Goal: Task Accomplishment & Management: Manage account settings

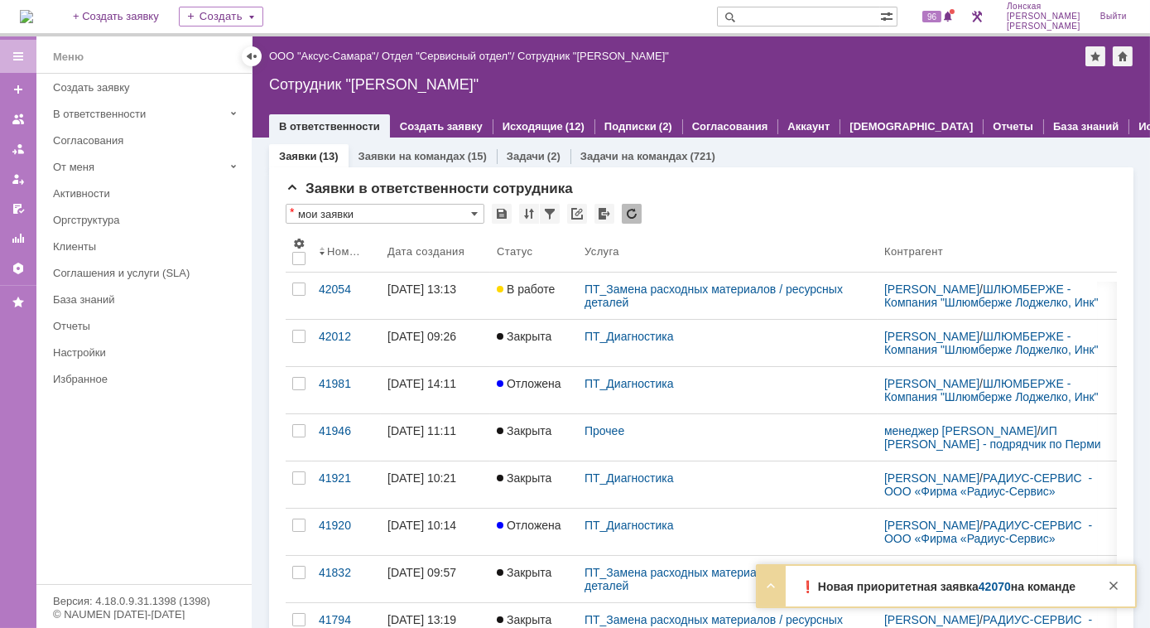
click at [945, 588] on strong "❗️ Новая приоритетная заявка 42070 на команде" at bounding box center [938, 586] width 275 height 13
click at [881, 590] on strong "❗️ Новая приоритетная заявка 42070 на команде" at bounding box center [938, 586] width 275 height 13
click at [984, 590] on link "42070" at bounding box center [995, 586] width 32 height 13
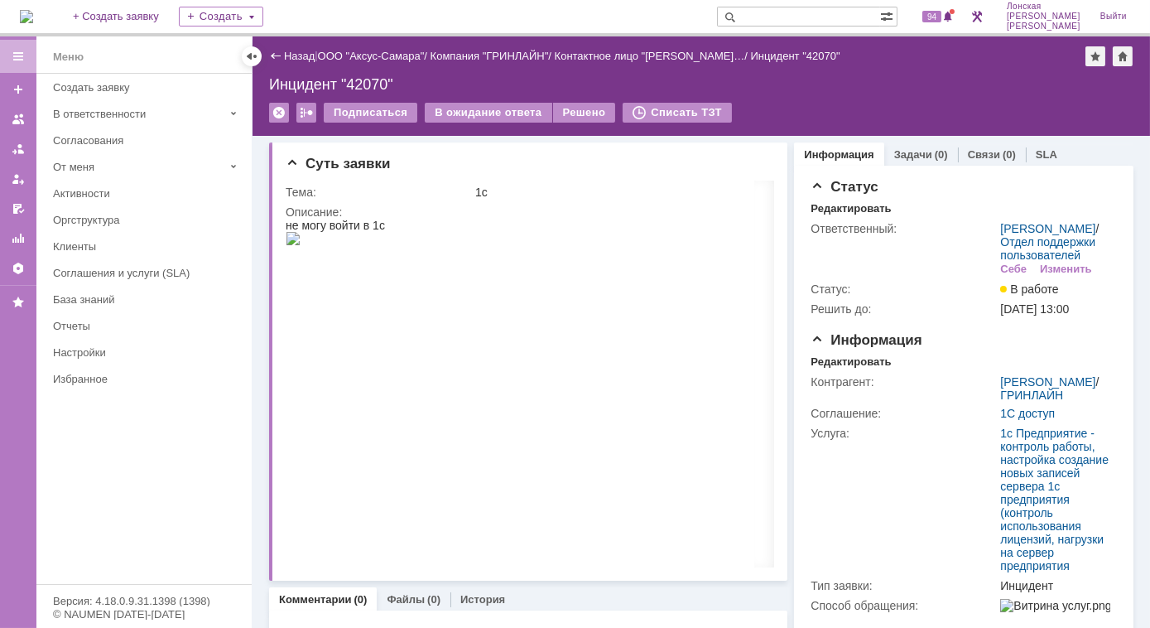
click at [33, 10] on img at bounding box center [26, 16] width 13 height 13
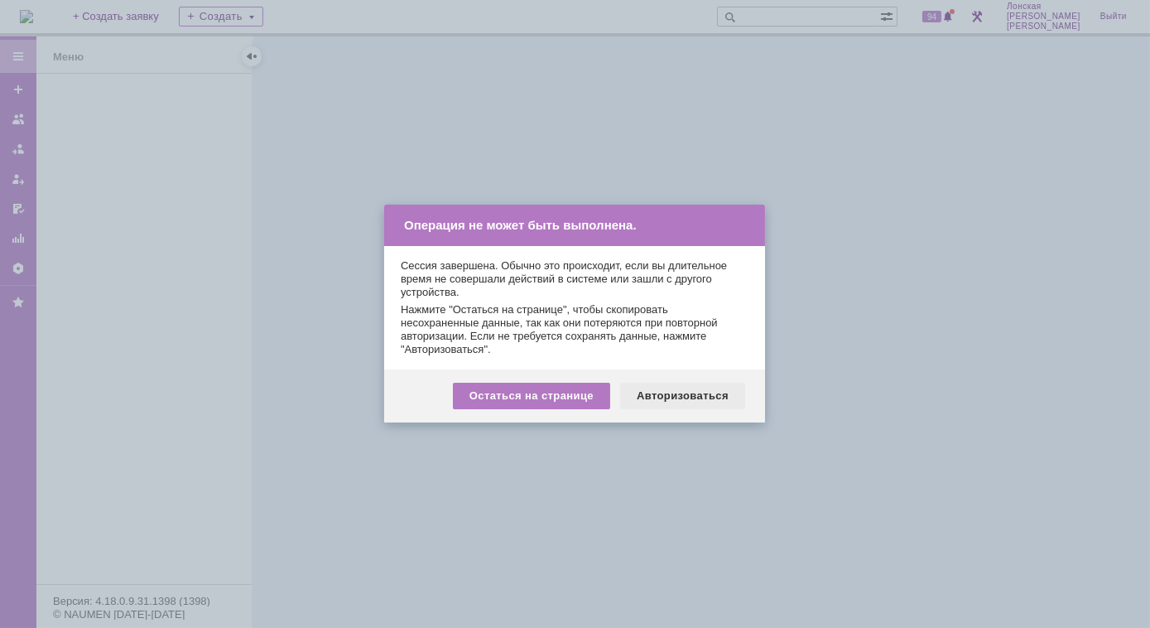
click at [704, 392] on div "Авторизоваться" at bounding box center [682, 396] width 125 height 26
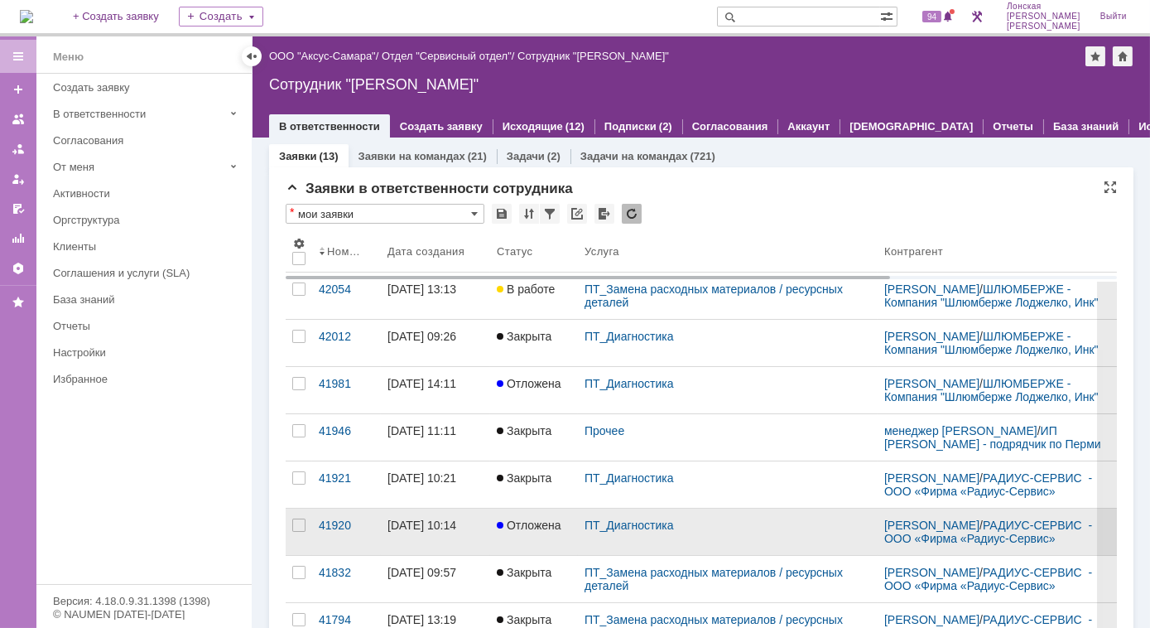
click at [522, 532] on span "Отложена" at bounding box center [529, 524] width 65 height 13
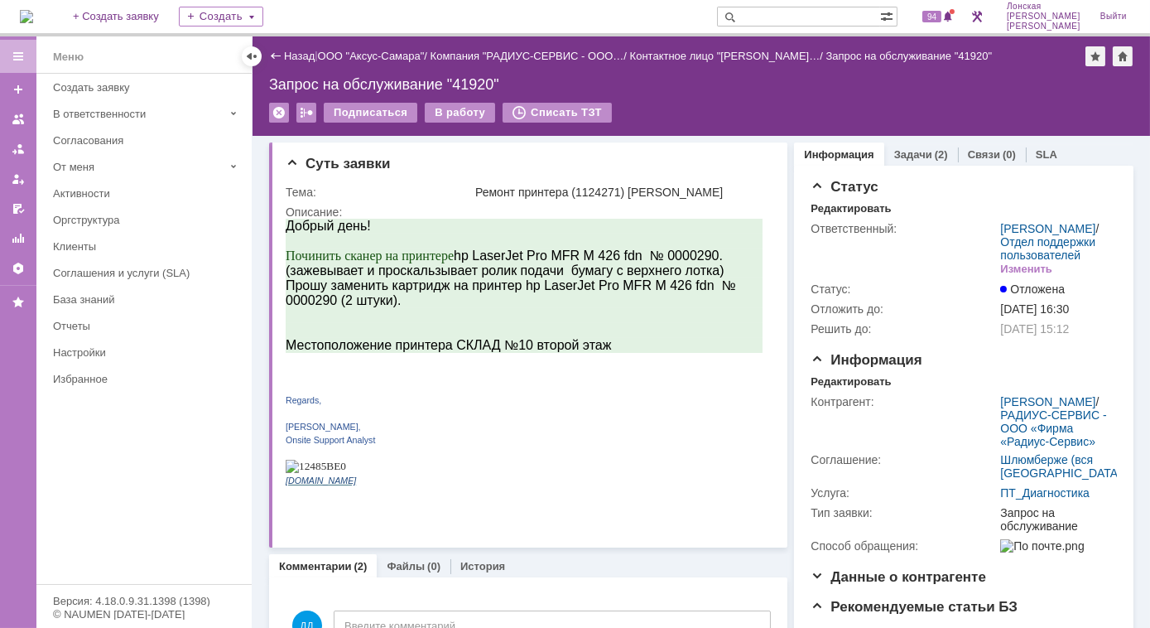
click at [33, 10] on img at bounding box center [26, 16] width 13 height 13
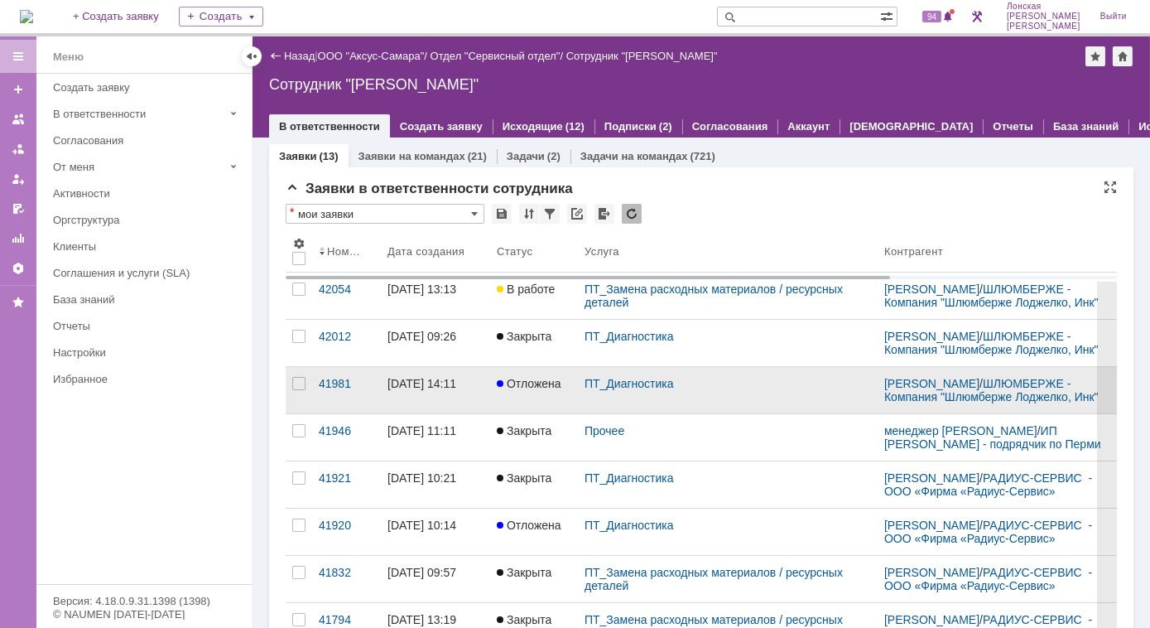
click at [523, 405] on link "Отложена" at bounding box center [534, 390] width 88 height 46
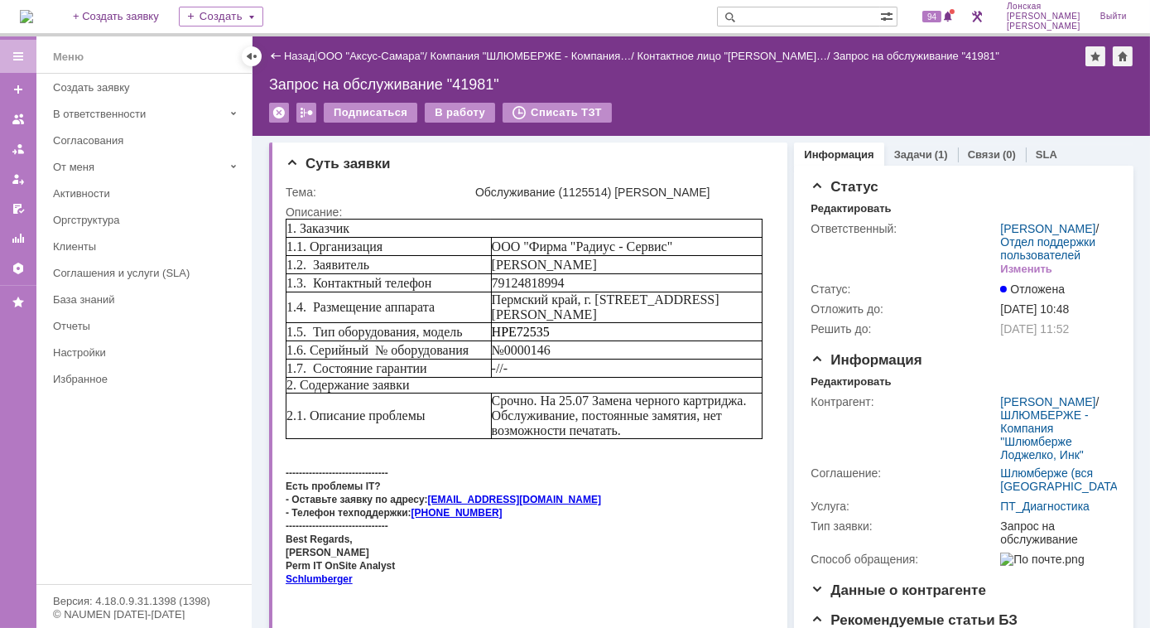
click at [33, 13] on img at bounding box center [26, 16] width 13 height 13
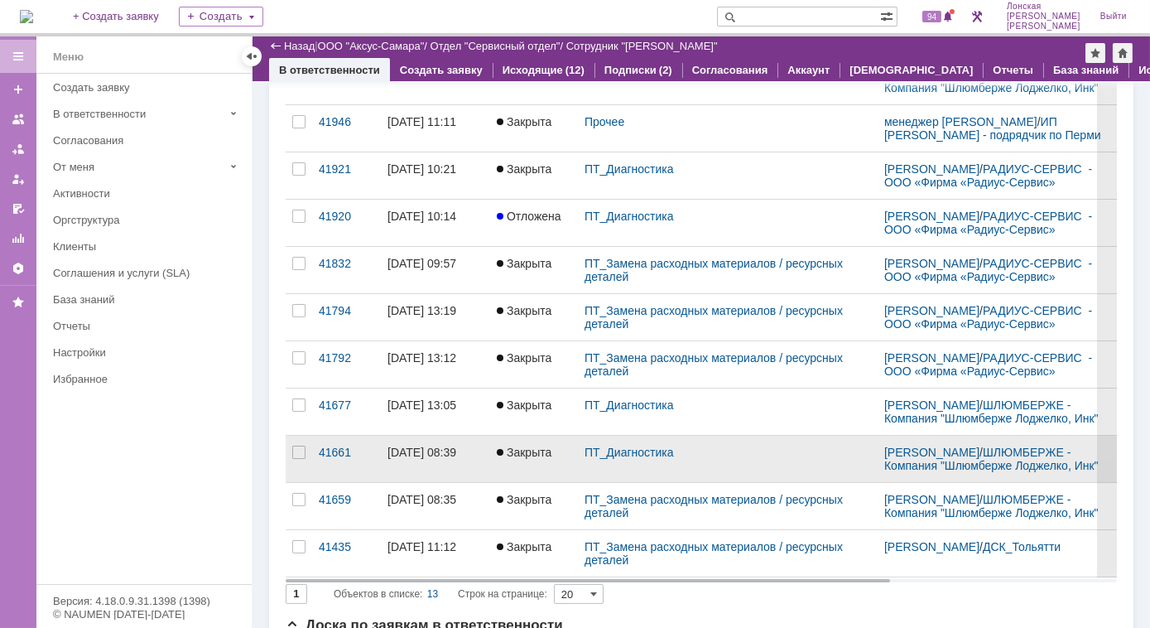
scroll to position [75, 0]
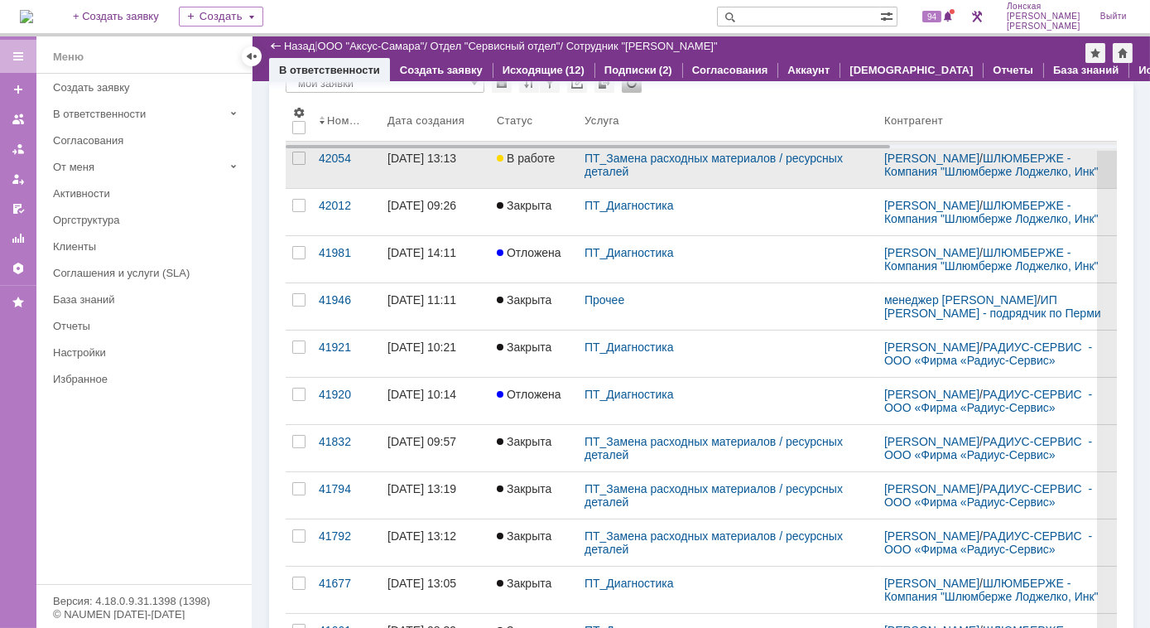
click at [578, 169] on div "ПТ_Замена расходных материалов / ресурсных деталей" at bounding box center [728, 165] width 300 height 46
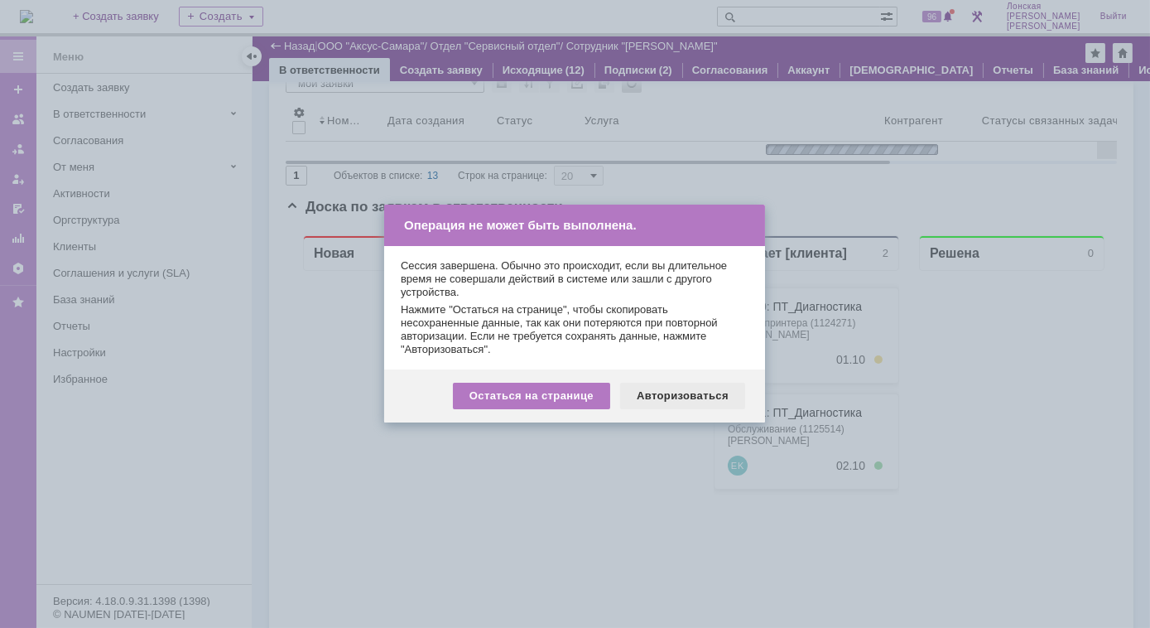
click at [686, 392] on div "Авторизоваться" at bounding box center [682, 396] width 125 height 26
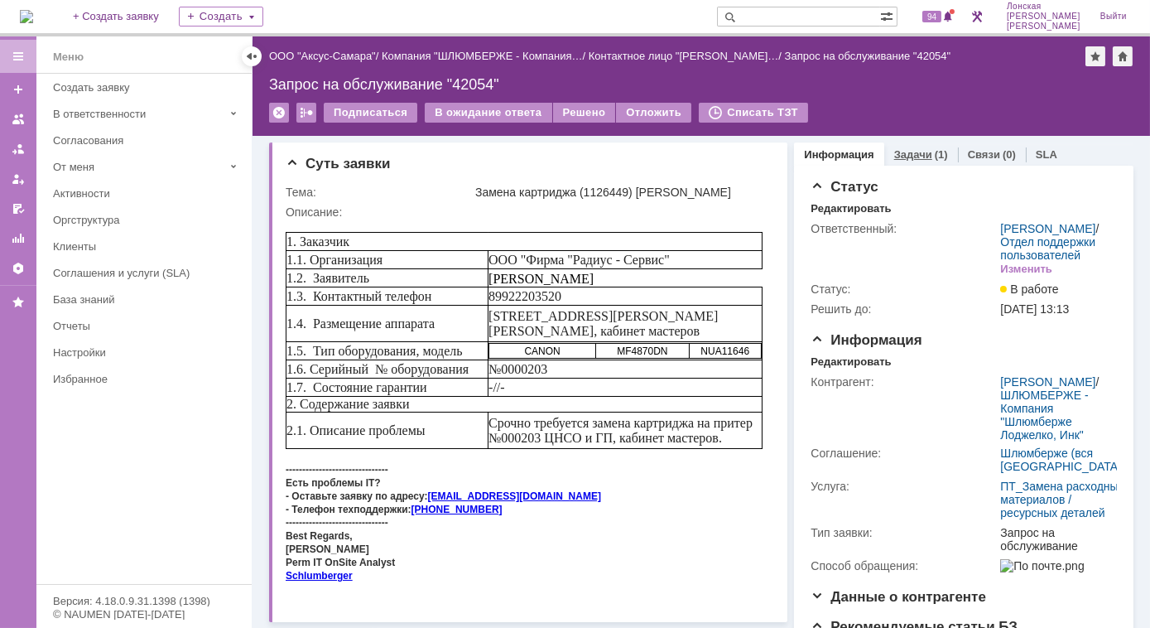
click at [935, 153] on div "(1)" at bounding box center [941, 154] width 13 height 12
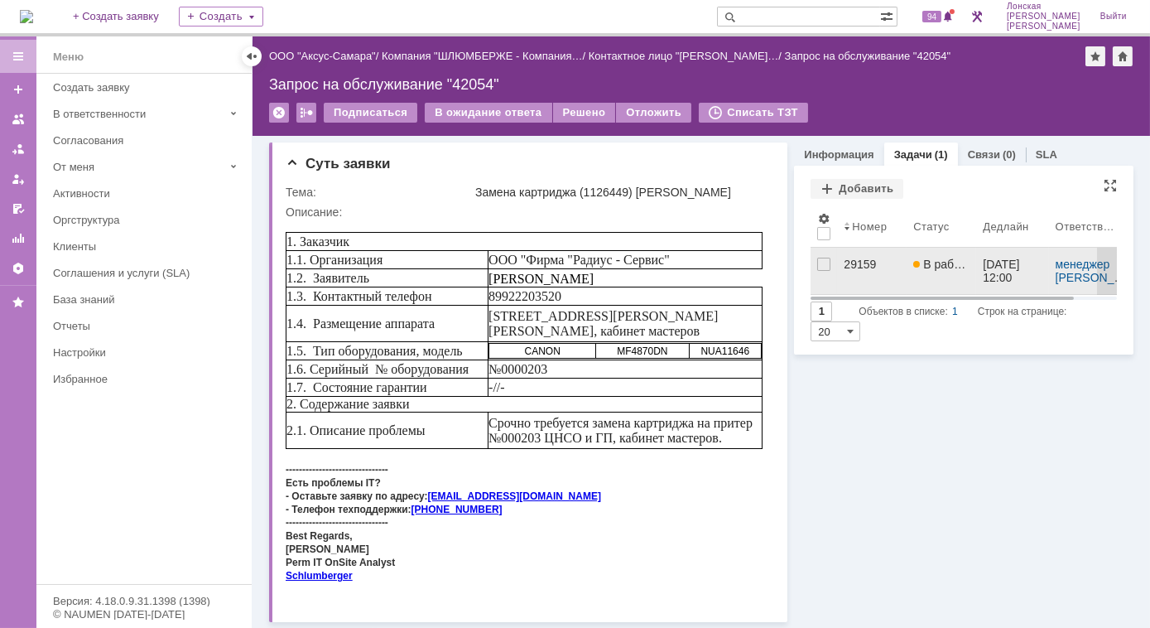
click at [928, 268] on span "В работе" at bounding box center [942, 263] width 58 height 13
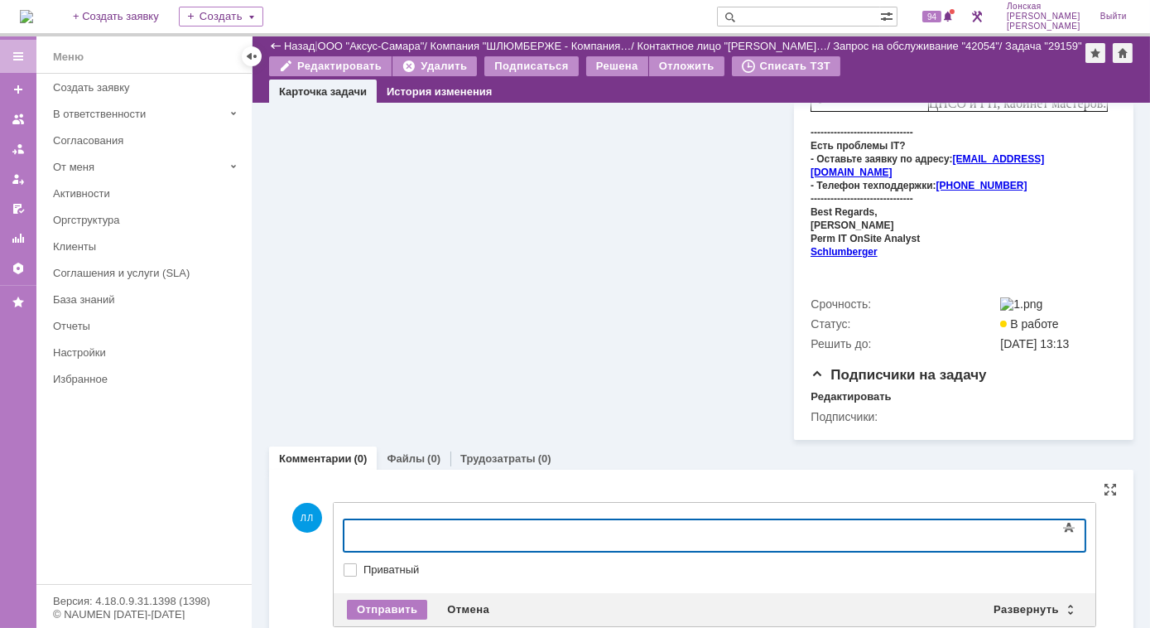
scroll to position [689, 0]
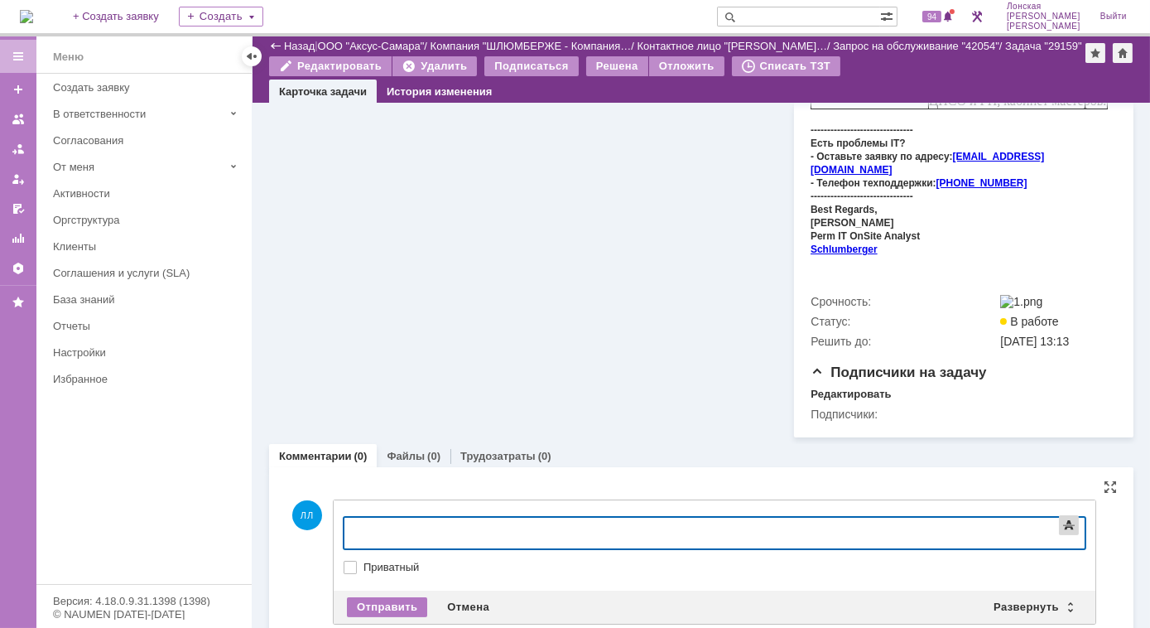
click at [1072, 515] on span at bounding box center [1069, 525] width 20 height 20
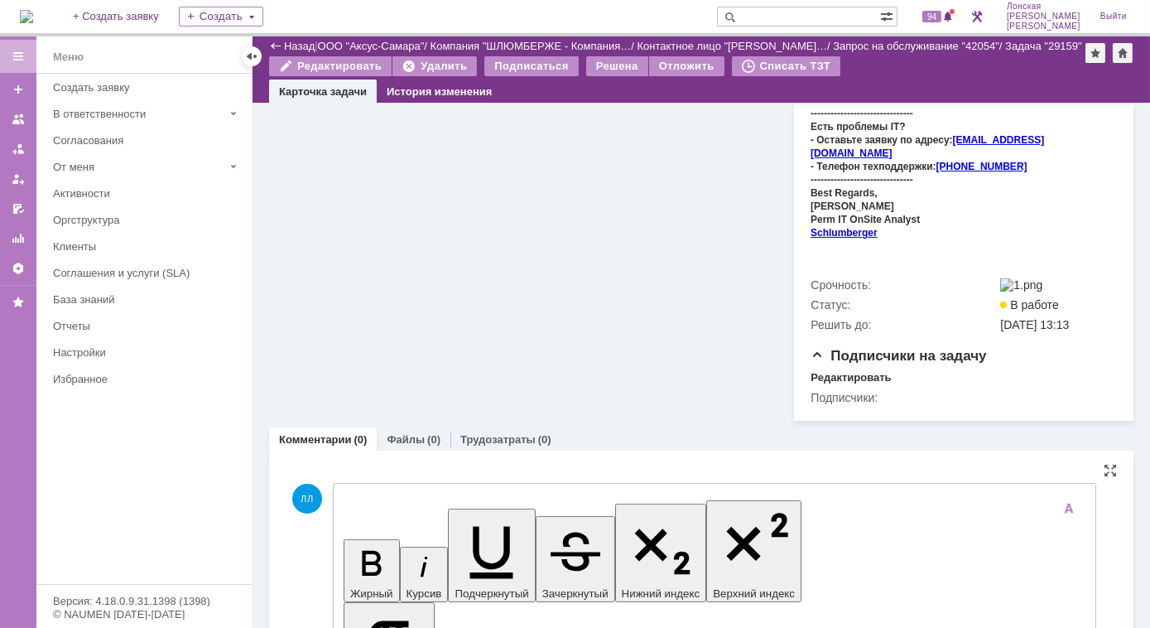
scroll to position [715, 0]
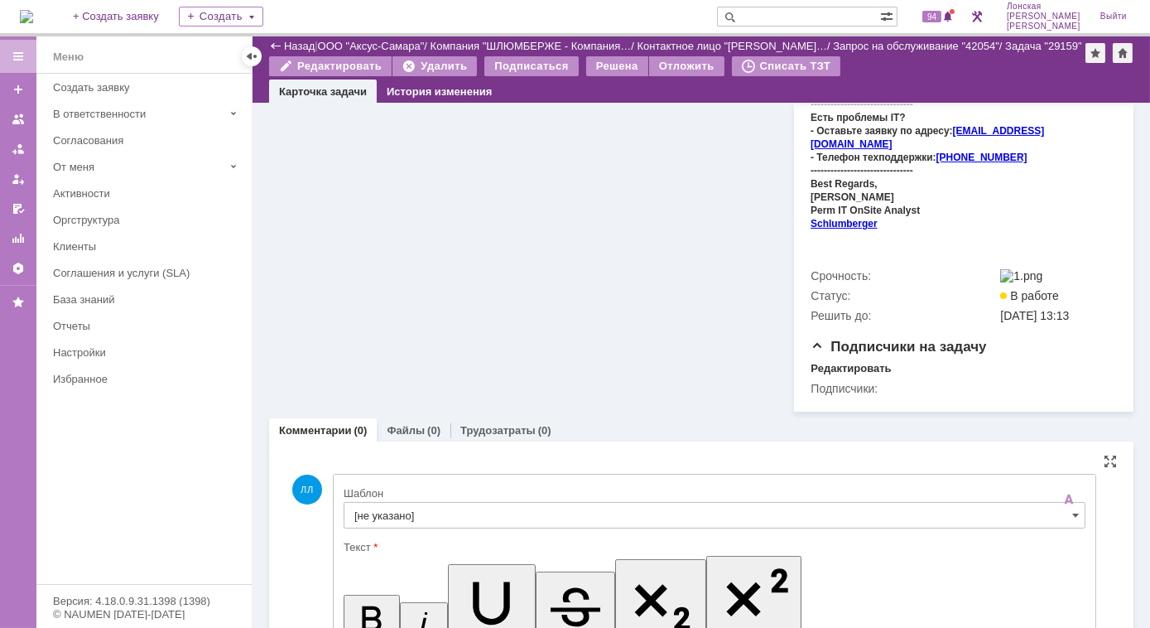
scroll to position [0, 0]
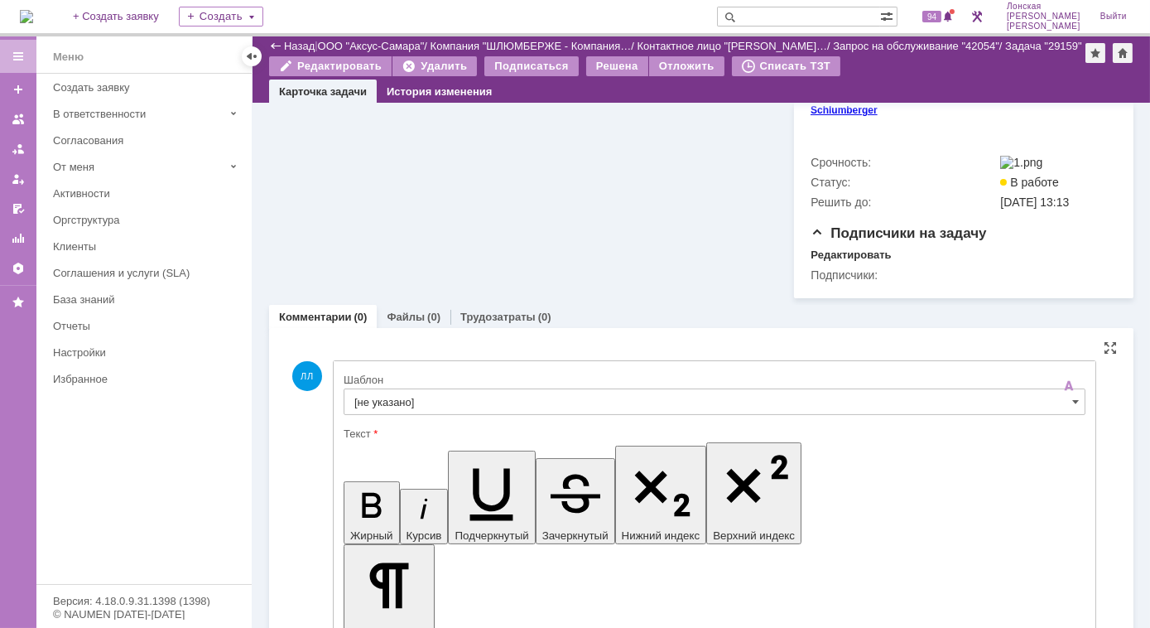
scroll to position [940, 0]
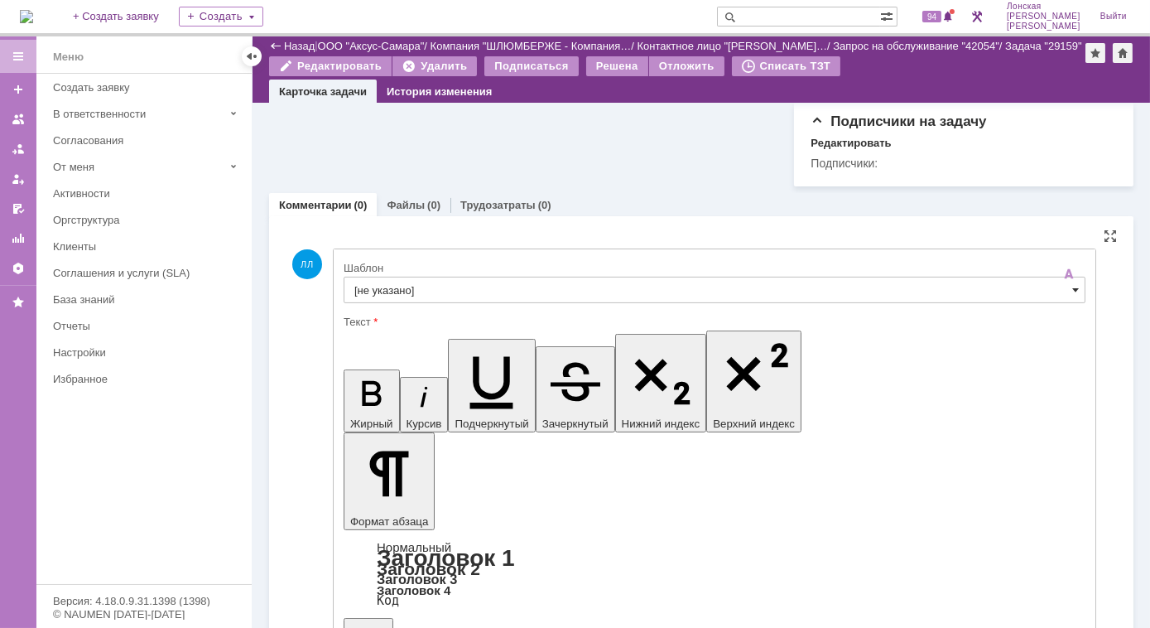
click at [1077, 283] on span at bounding box center [1075, 289] width 7 height 13
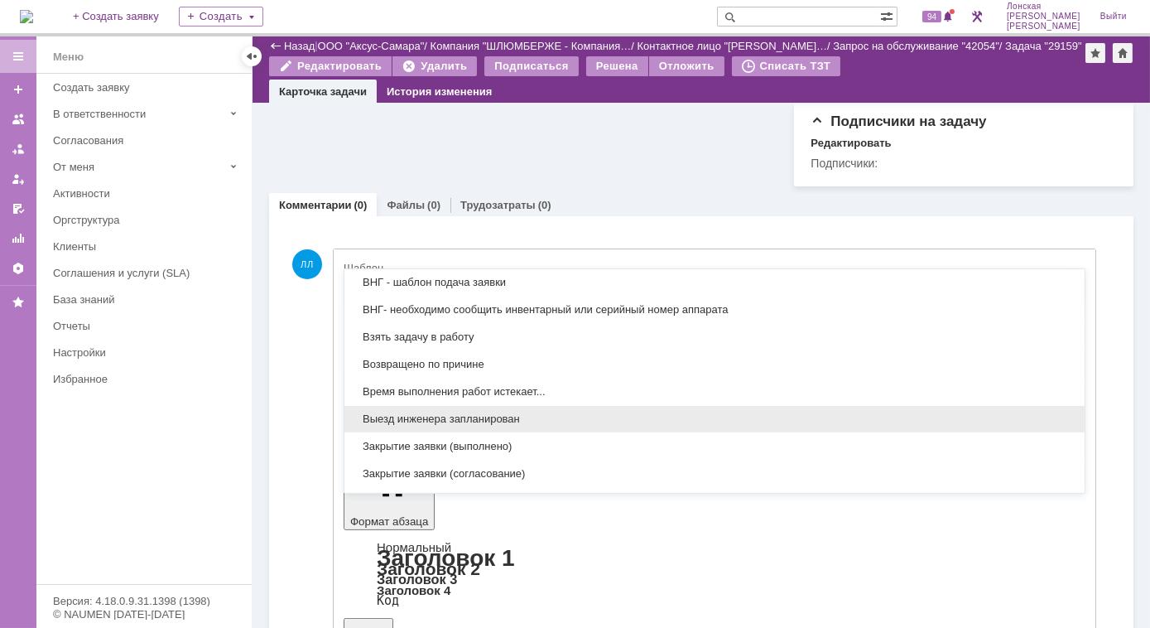
scroll to position [631, 0]
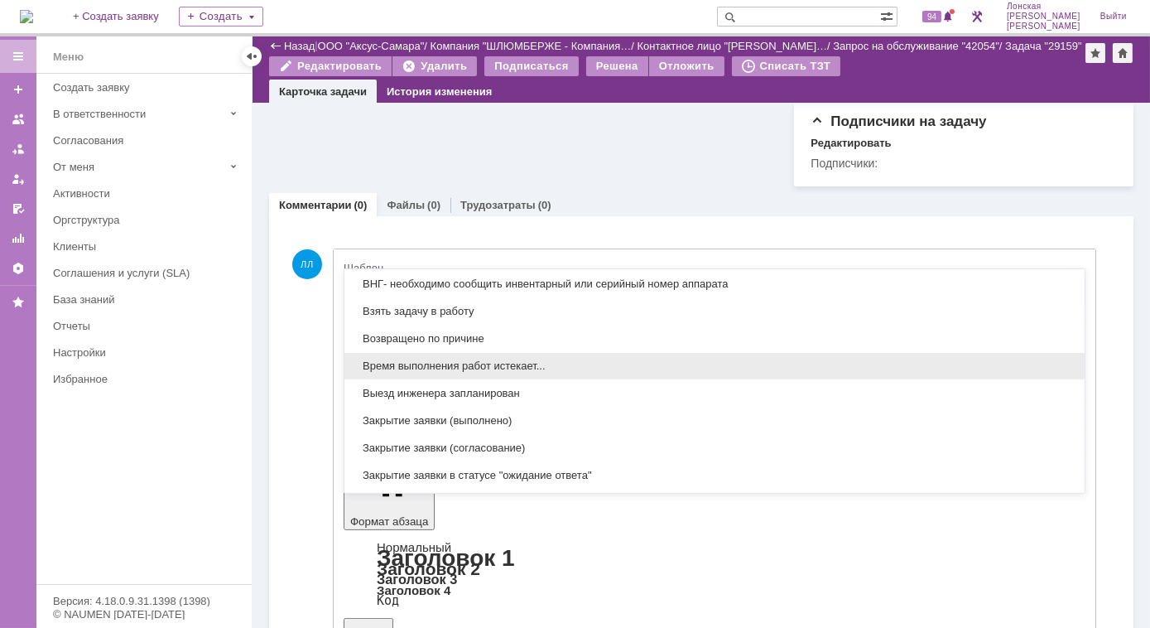
click at [498, 359] on span "Время выполнения работ истекает..." at bounding box center [714, 365] width 720 height 13
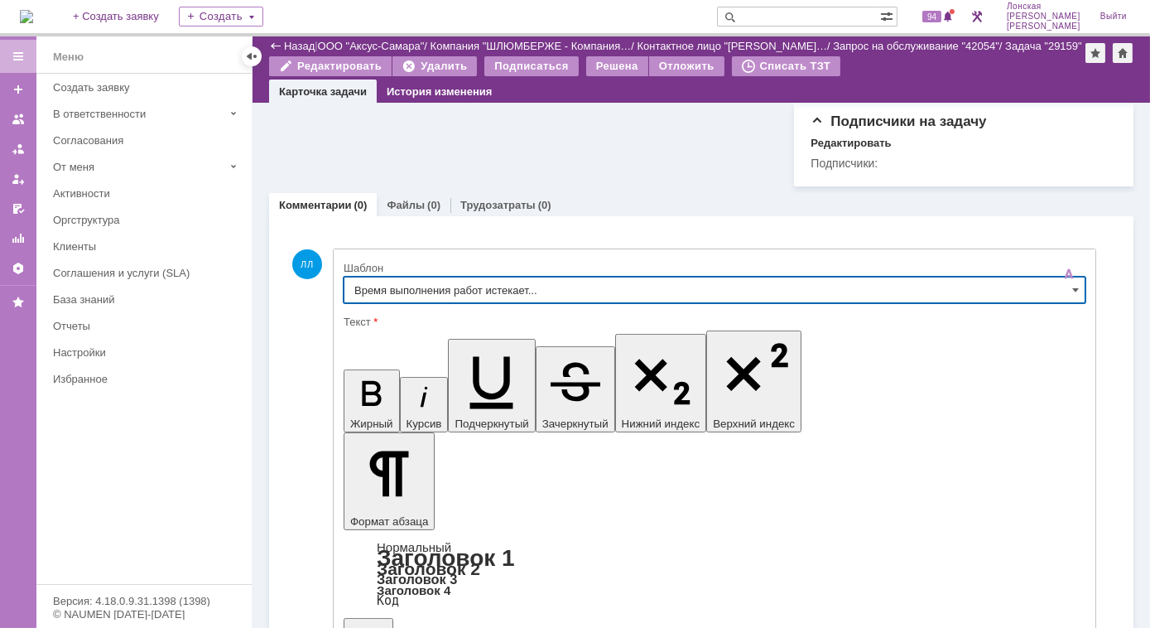
type input "Время выполнения работ истекает..."
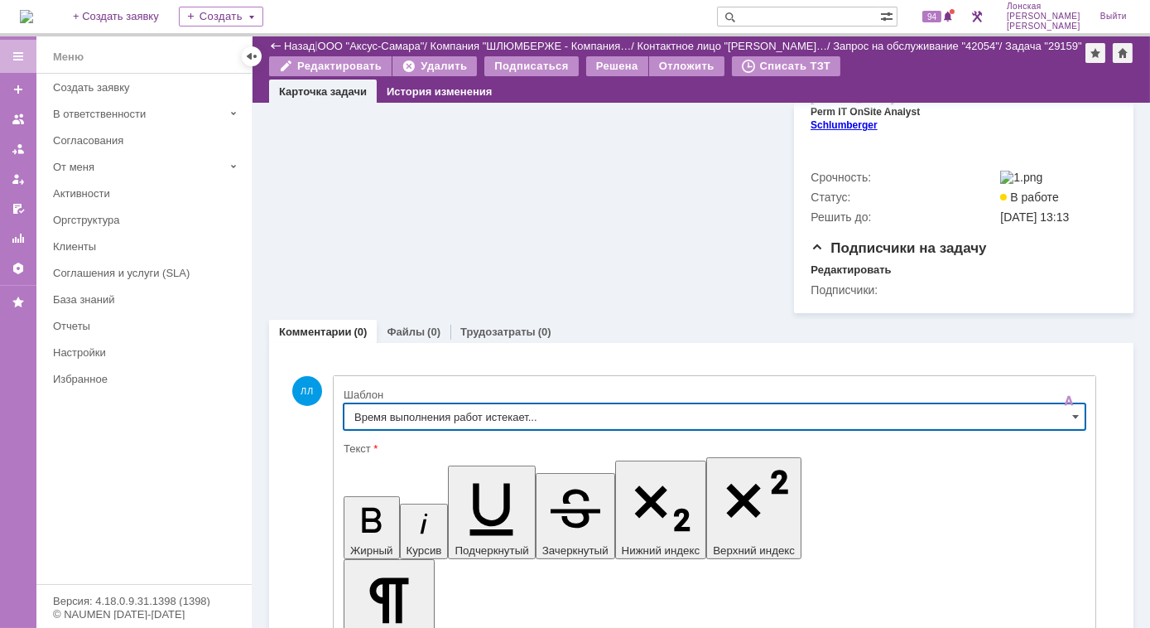
scroll to position [940, 0]
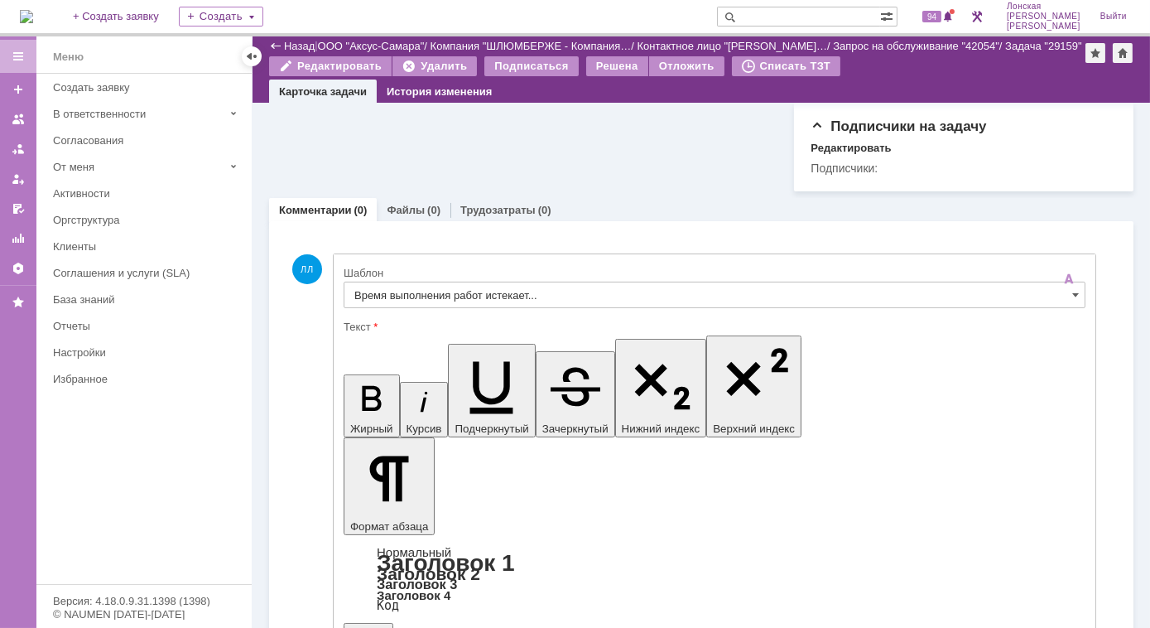
scroll to position [950, 0]
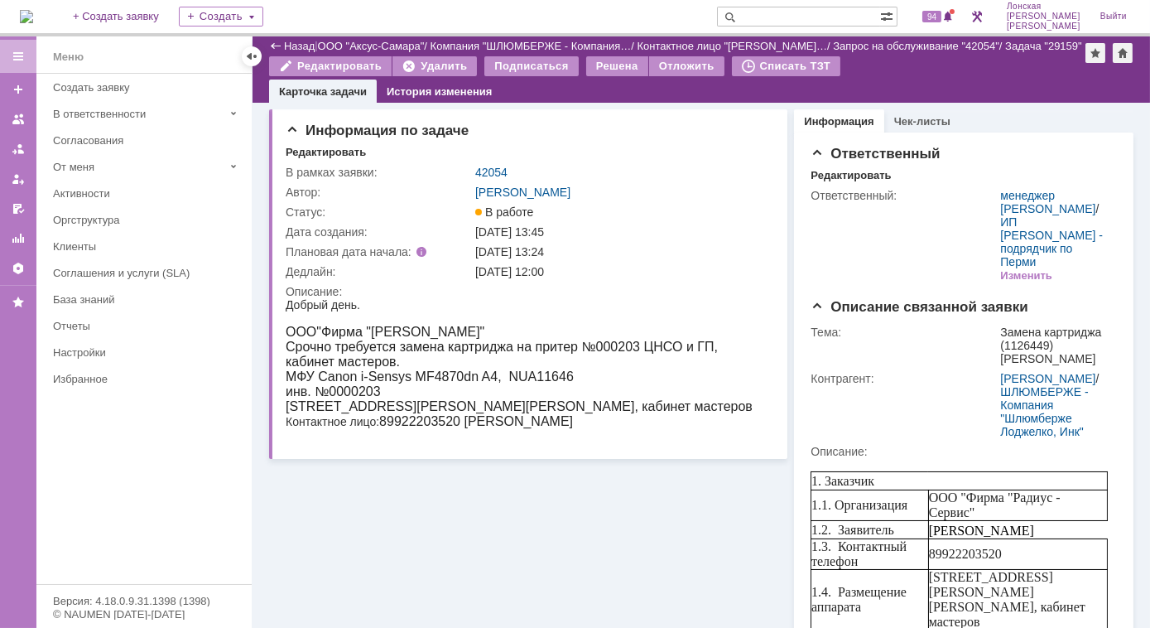
scroll to position [0, 0]
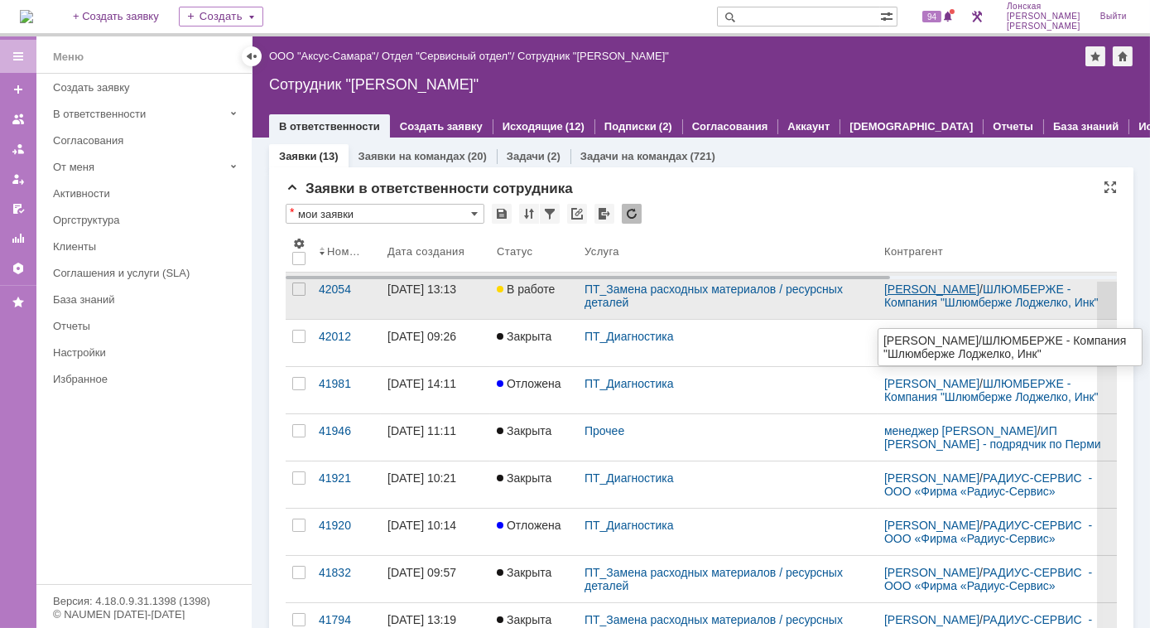
click at [921, 296] on link "[PERSON_NAME]" at bounding box center [931, 288] width 95 height 13
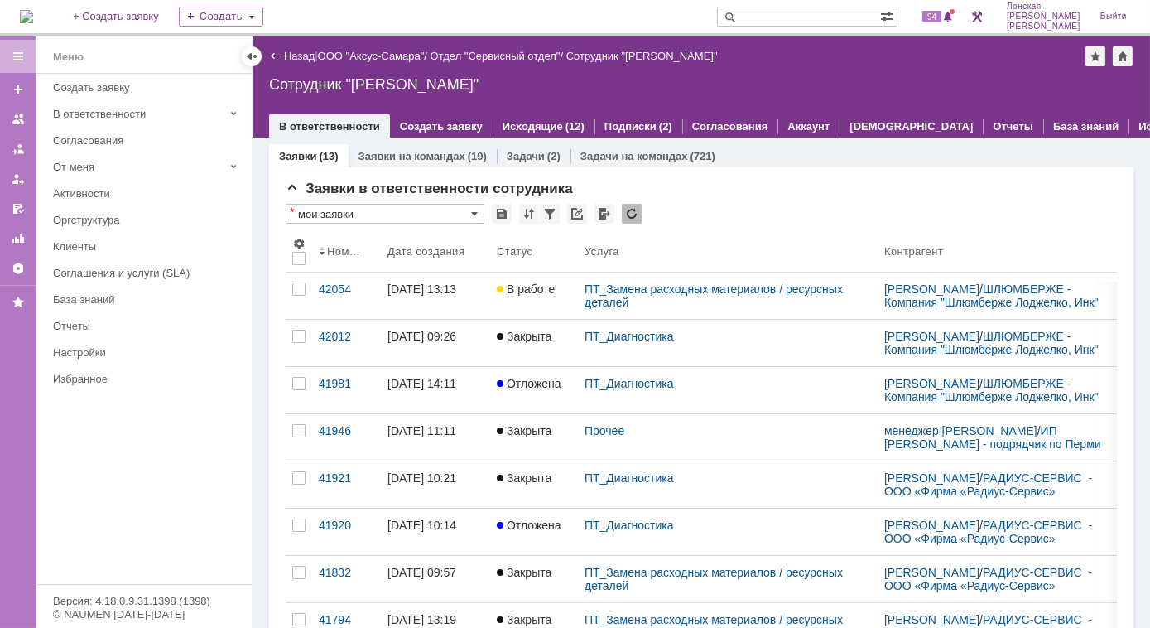
click at [33, 12] on img at bounding box center [26, 16] width 13 height 13
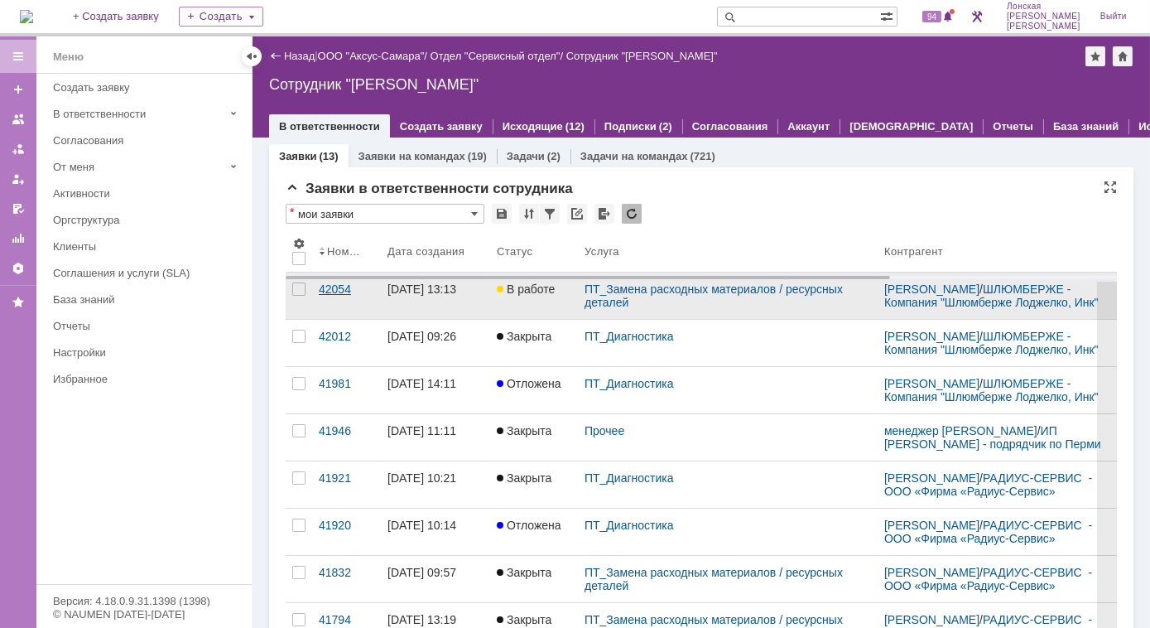
click at [335, 296] on div "42054" at bounding box center [346, 288] width 55 height 13
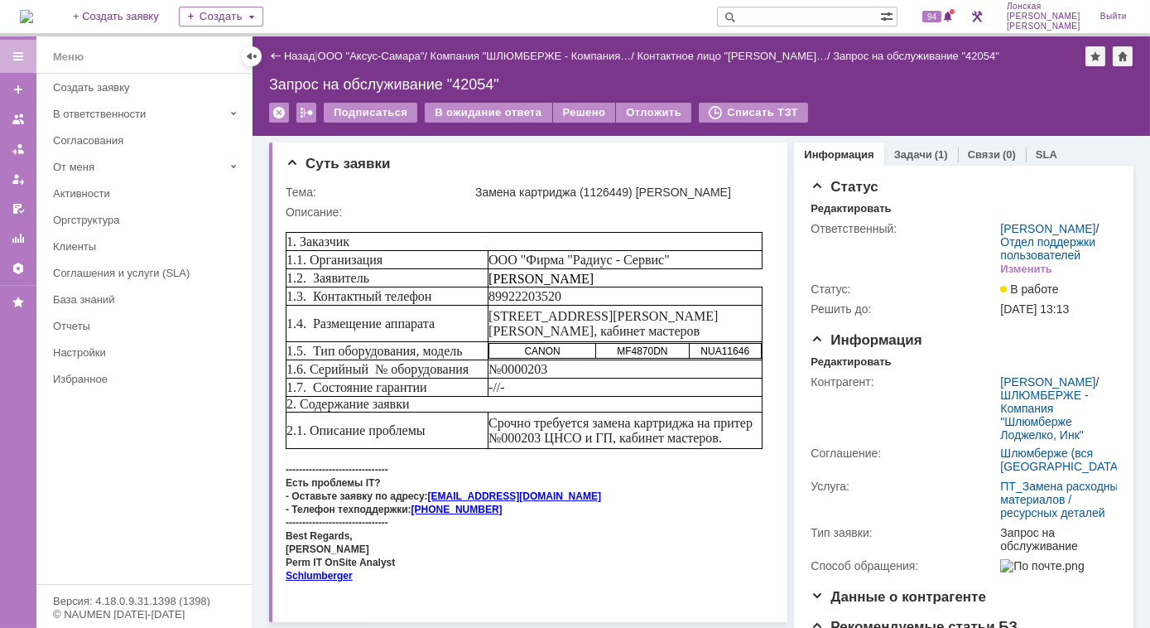
click at [33, 12] on img at bounding box center [26, 16] width 13 height 13
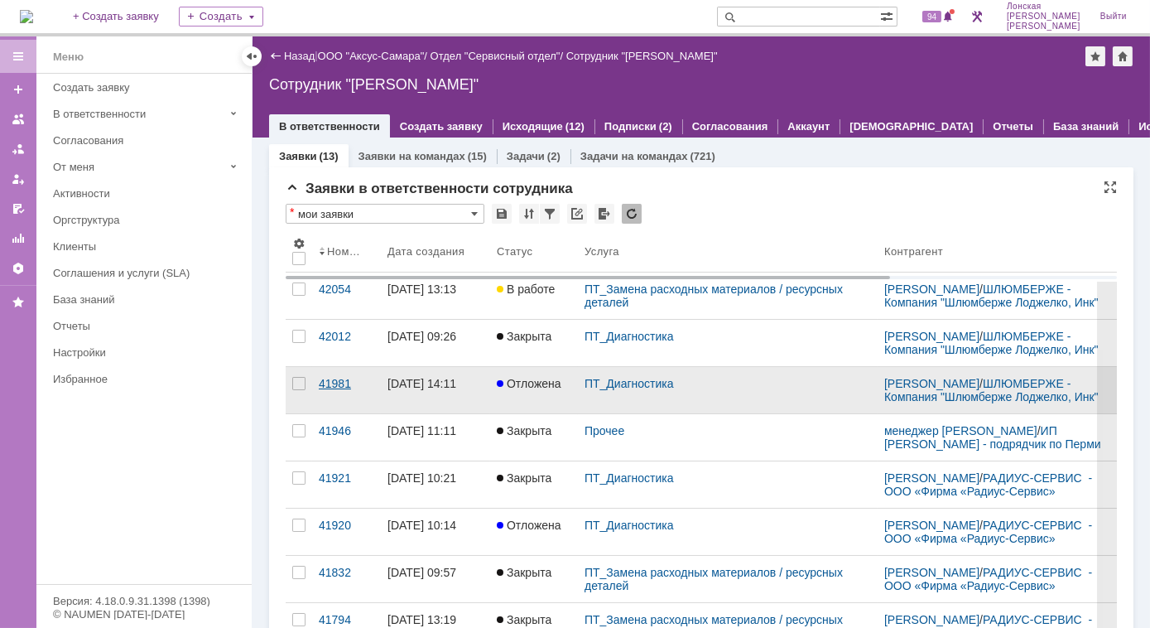
click at [349, 389] on div "41981" at bounding box center [346, 383] width 55 height 13
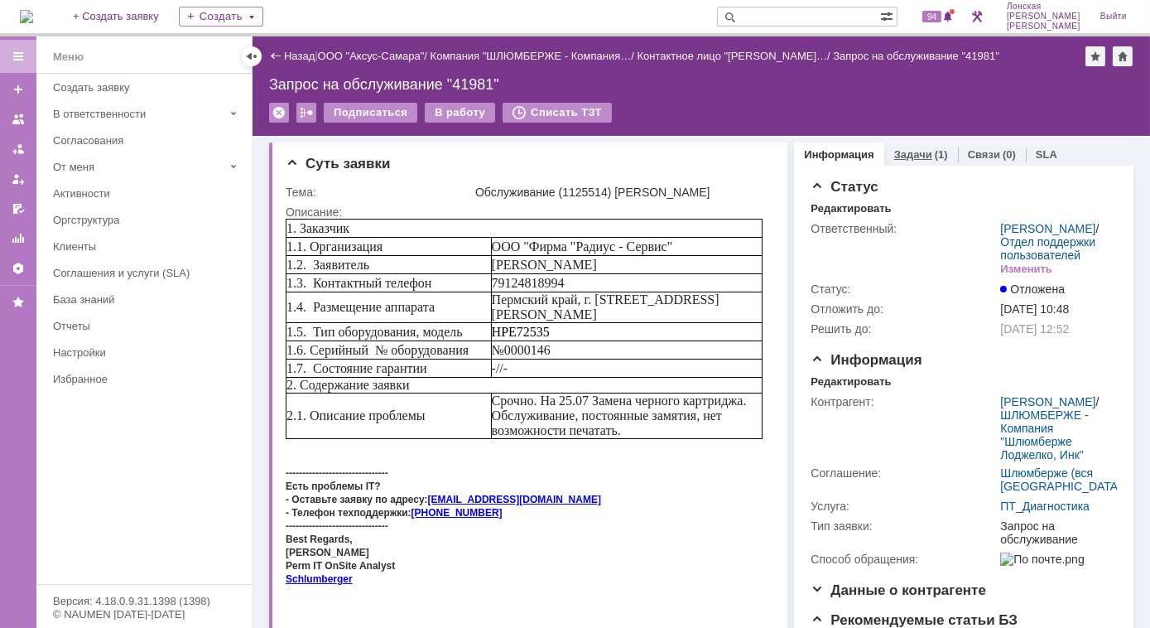
click at [910, 152] on link "Задачи" at bounding box center [913, 154] width 38 height 12
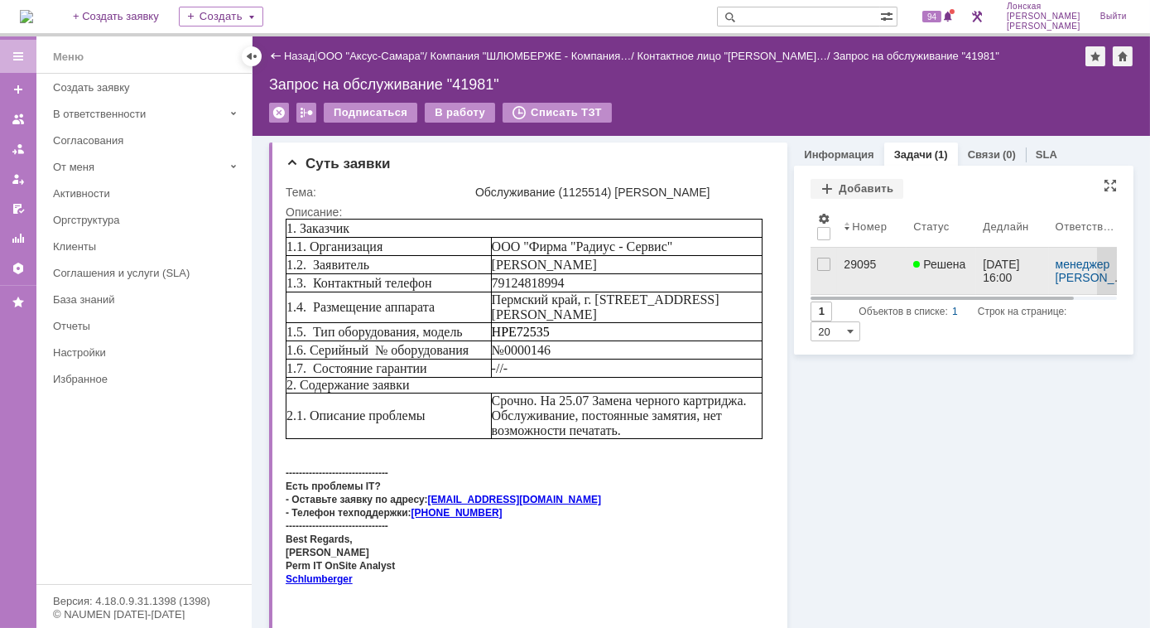
click at [854, 263] on div "29095" at bounding box center [872, 263] width 56 height 13
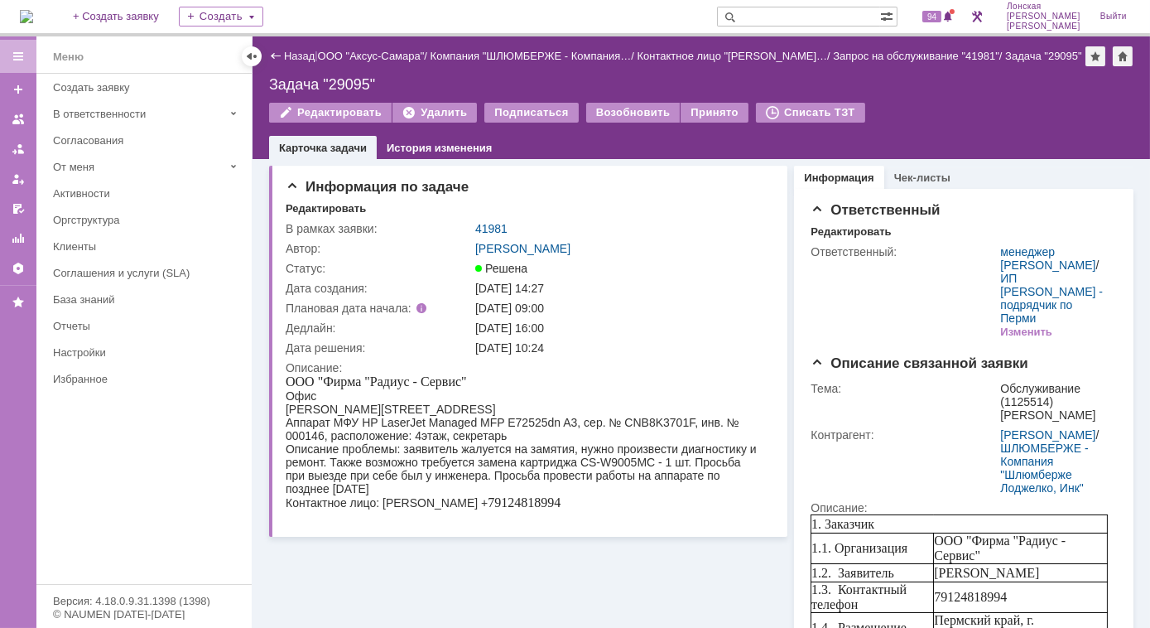
click at [33, 10] on img at bounding box center [26, 16] width 13 height 13
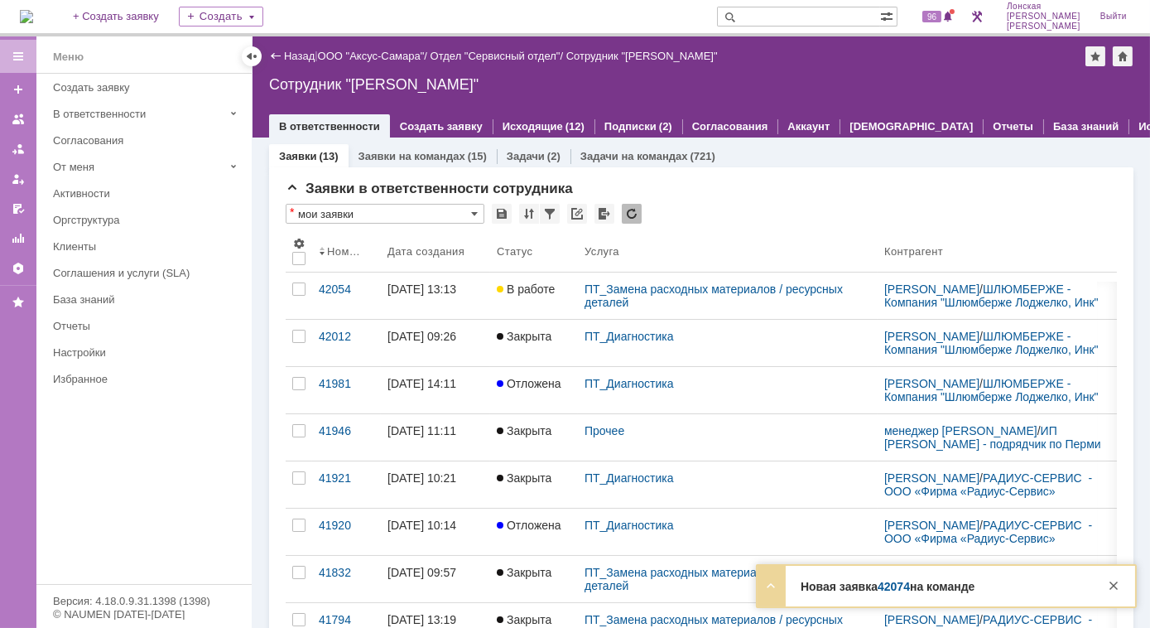
click at [824, 595] on div "Новая заявка 42074 на команде Тема Заявка Контрагент Чурикова Юлия Александровн…" at bounding box center [947, 585] width 378 height 41
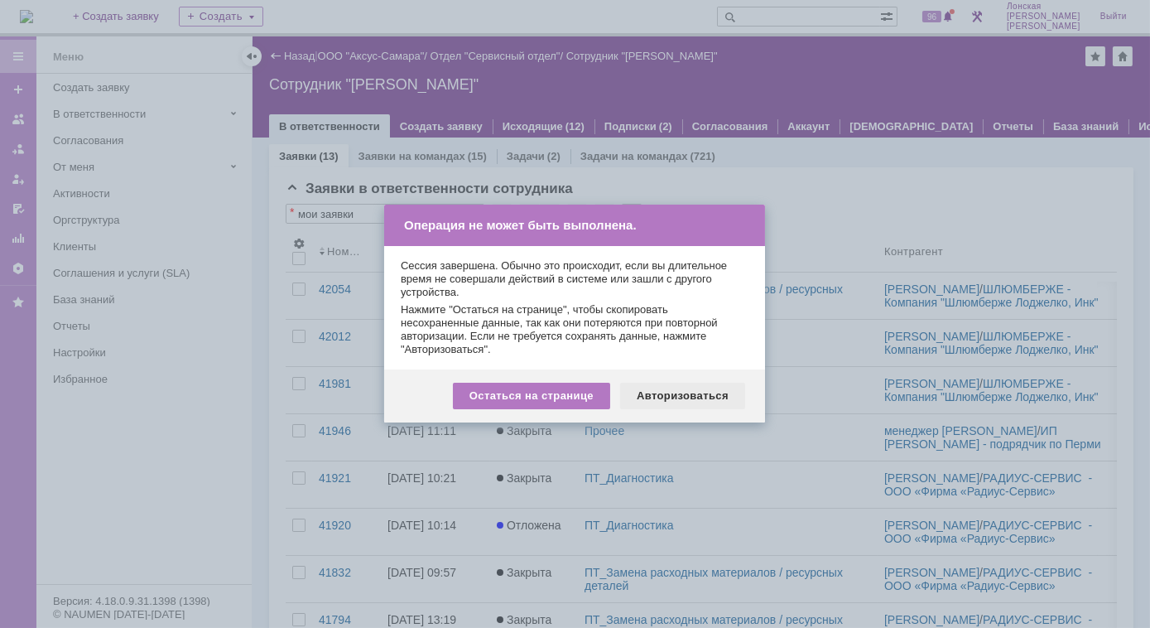
click at [666, 394] on div "Авторизоваться" at bounding box center [682, 396] width 125 height 26
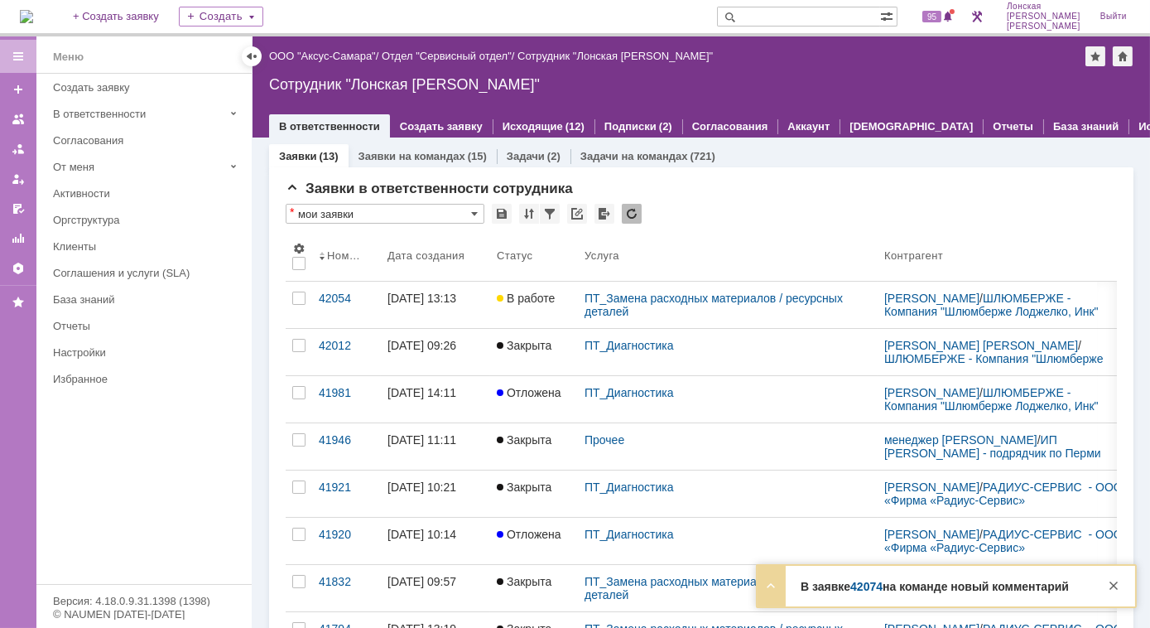
click at [931, 588] on strong "В заявке 42074 на команде новый комментарий" at bounding box center [935, 586] width 268 height 13
